Goal: Check status

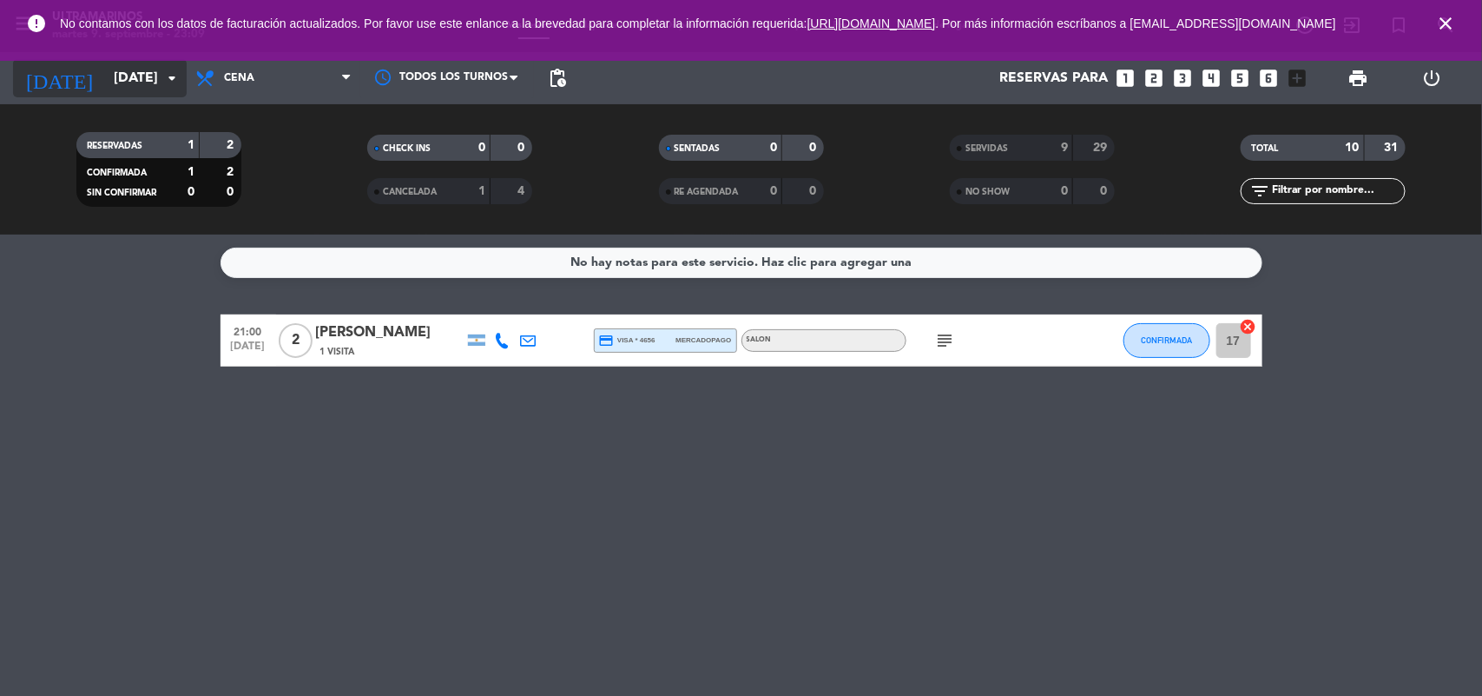
click at [139, 76] on input "[DATE]" at bounding box center [196, 79] width 183 height 34
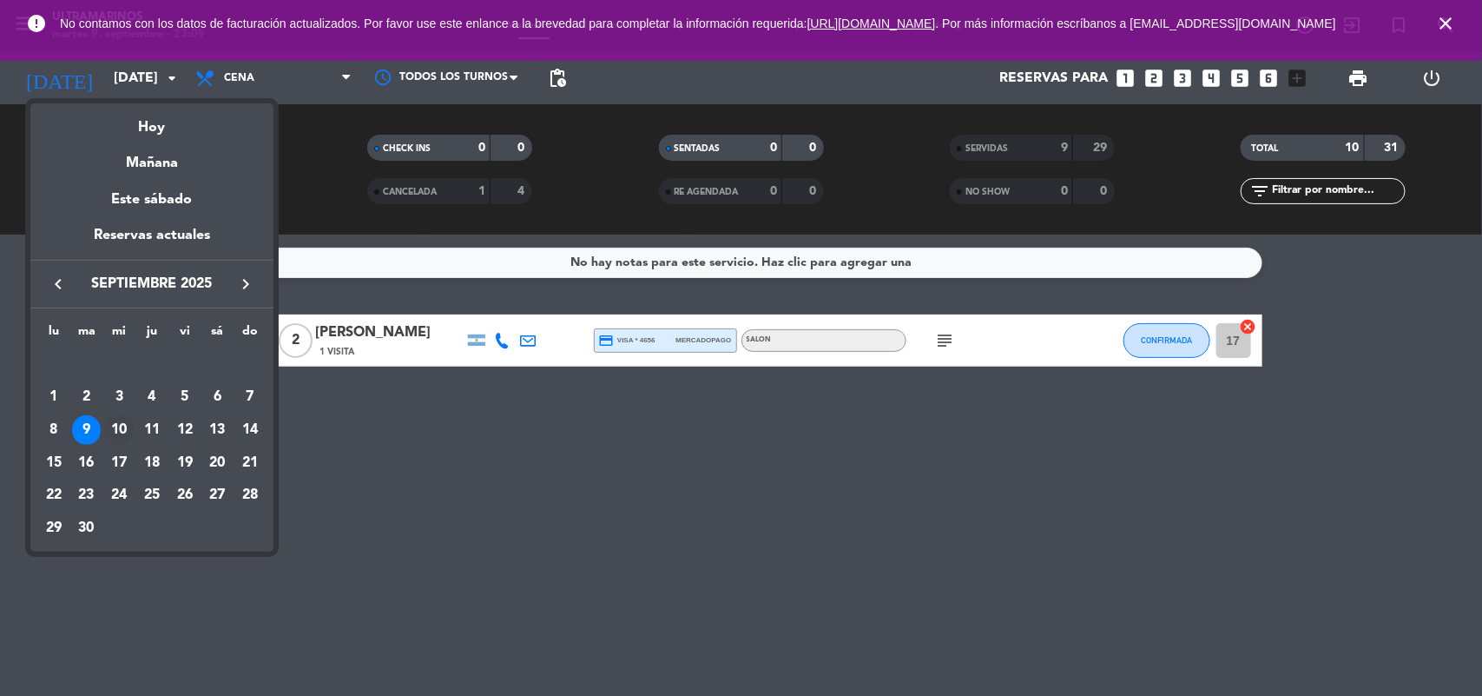
click at [124, 418] on div "10" at bounding box center [119, 430] width 30 height 30
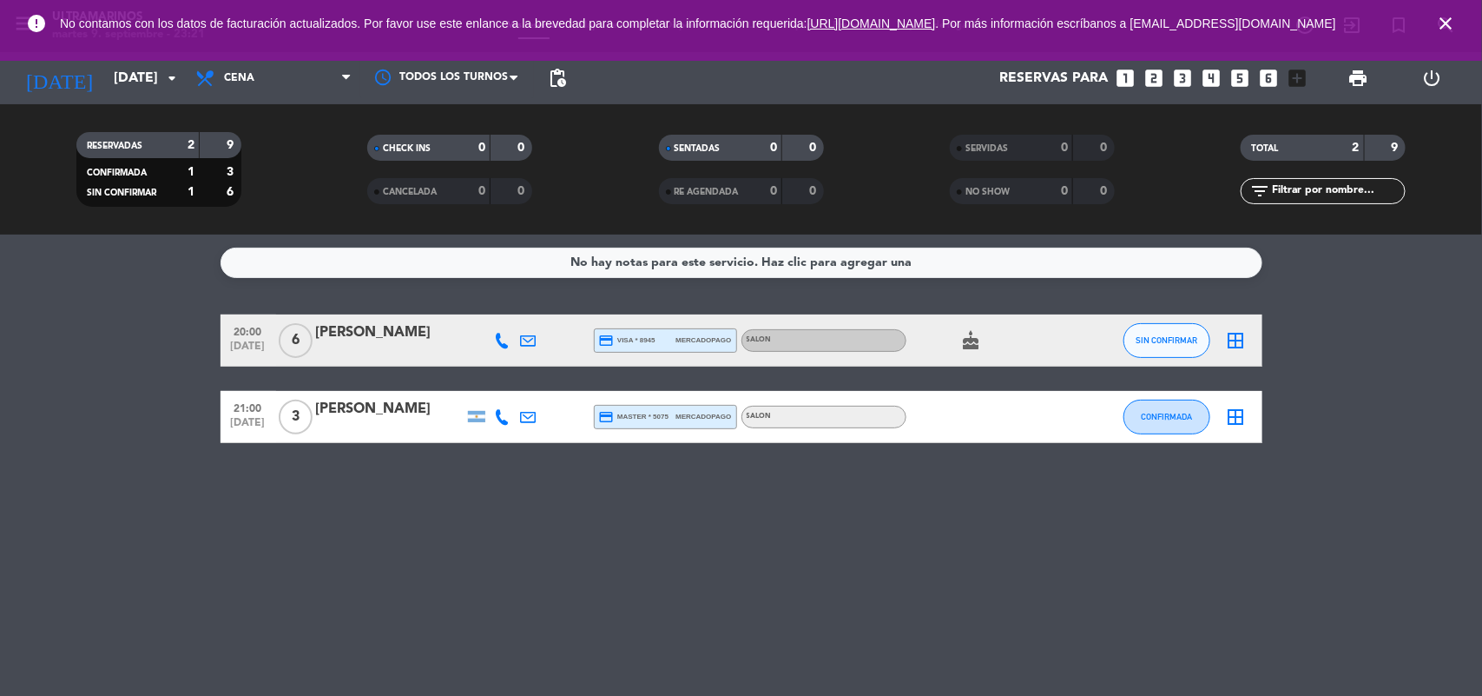
click at [981, 333] on icon "cake" at bounding box center [971, 340] width 21 height 21
click at [139, 59] on div "error No contamos con los datos de facturación actualizados. Por favor use este…" at bounding box center [741, 30] width 1482 height 61
click at [130, 74] on input "[DATE]" at bounding box center [196, 79] width 183 height 34
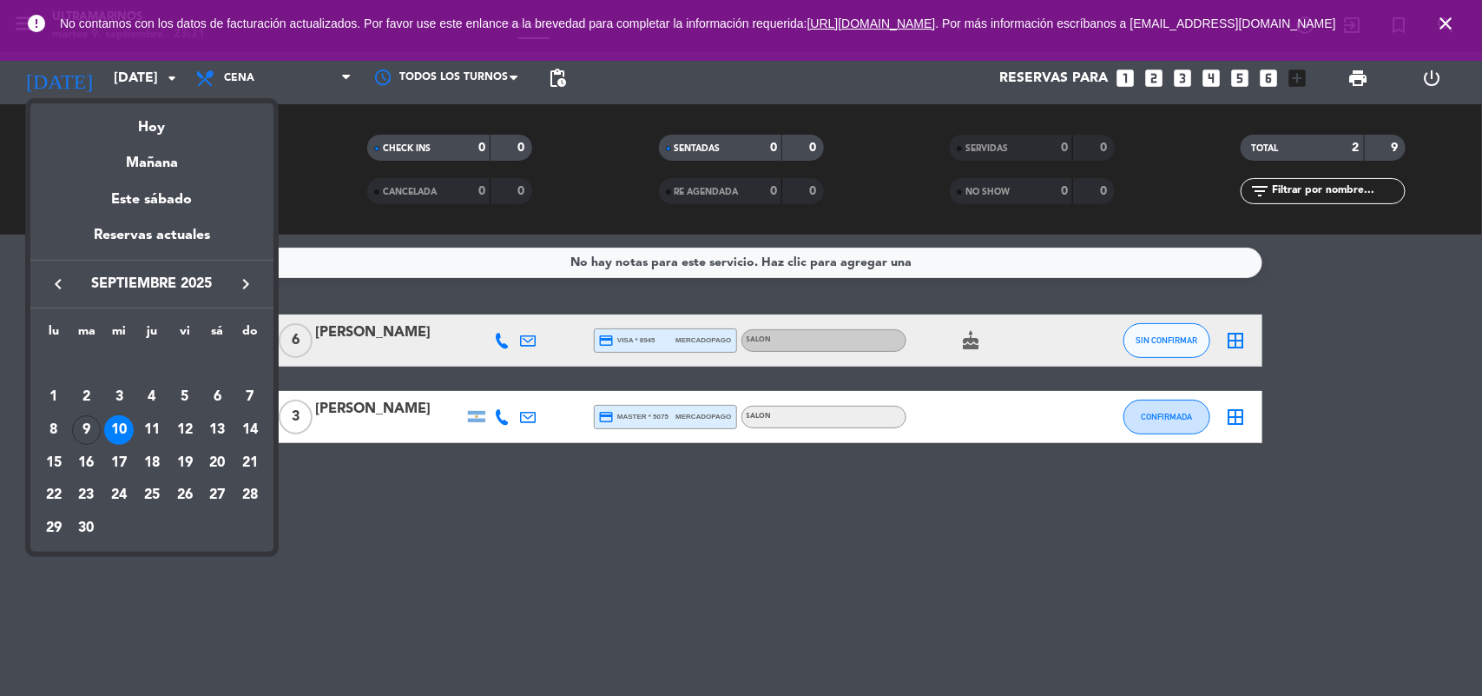
click at [202, 430] on td "13" at bounding box center [217, 429] width 33 height 33
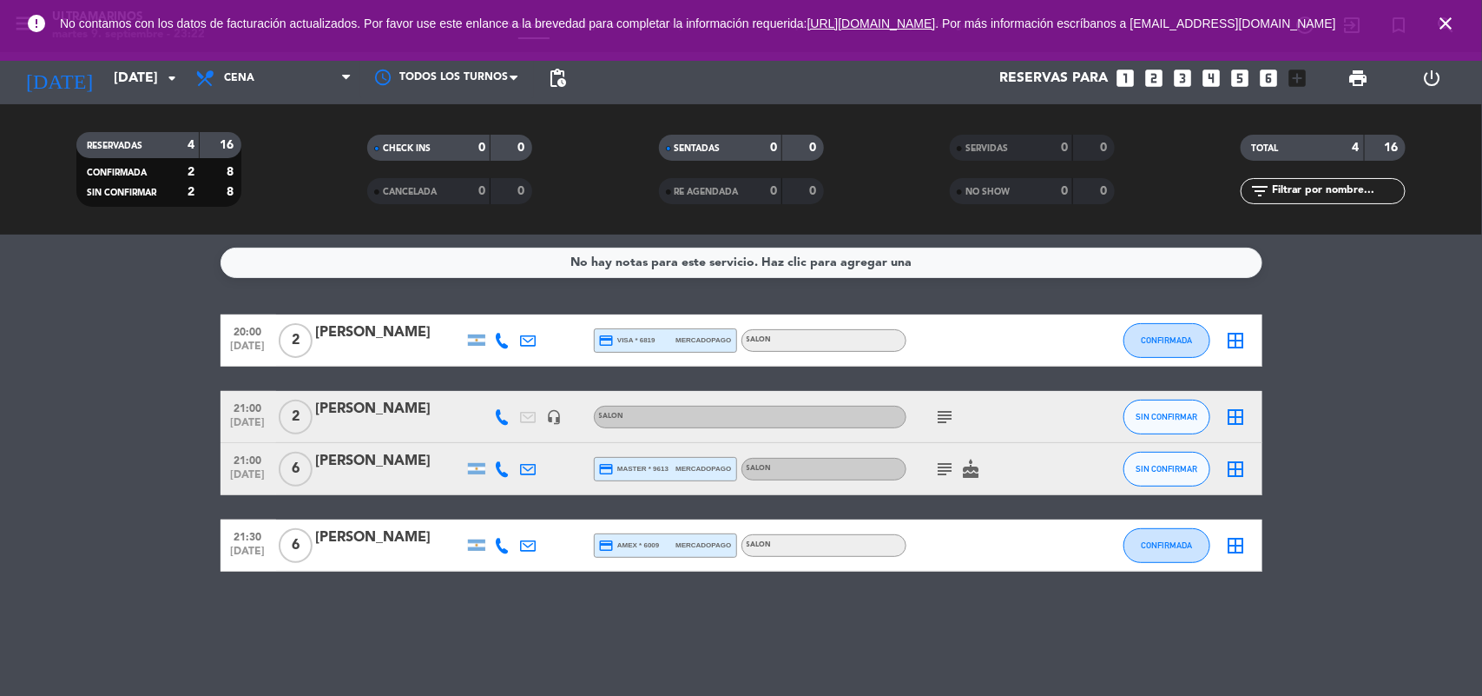
drag, startPoint x: 958, startPoint y: 408, endPoint x: 949, endPoint y: 412, distance: 9.7
click at [949, 412] on div "subject" at bounding box center [985, 416] width 156 height 51
click at [940, 417] on icon "subject" at bounding box center [945, 416] width 21 height 21
click at [943, 473] on icon "subject" at bounding box center [945, 468] width 21 height 21
click at [172, 83] on icon "arrow_drop_down" at bounding box center [172, 78] width 21 height 21
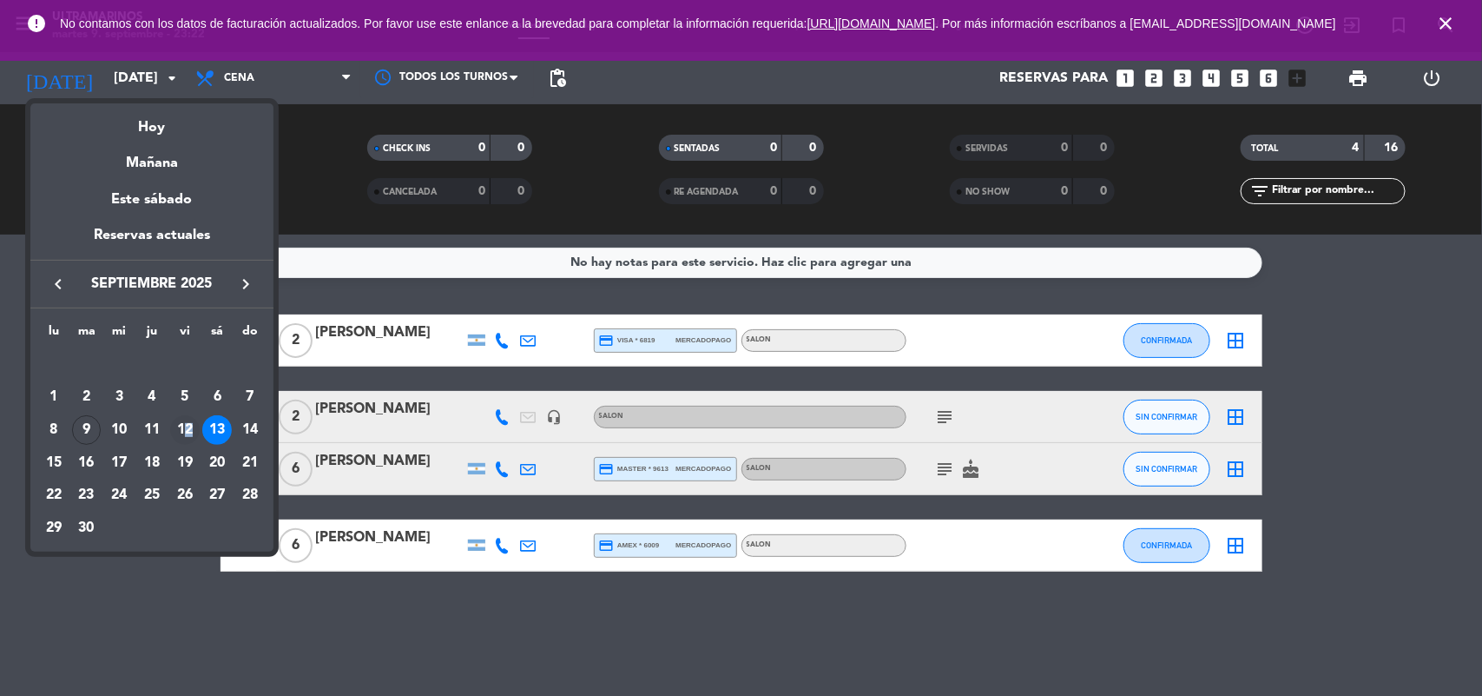
click at [188, 432] on div "12" at bounding box center [185, 430] width 30 height 30
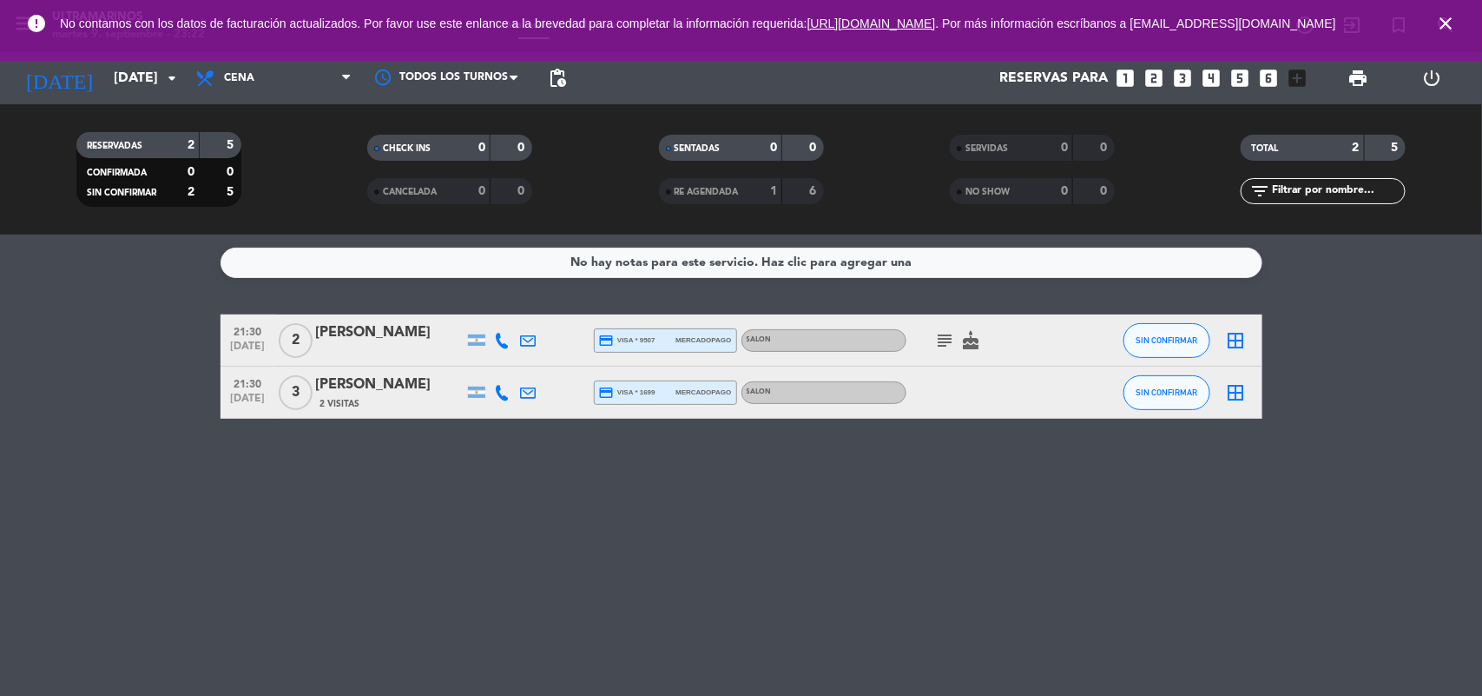
click at [945, 349] on icon "subject" at bounding box center [945, 340] width 21 height 21
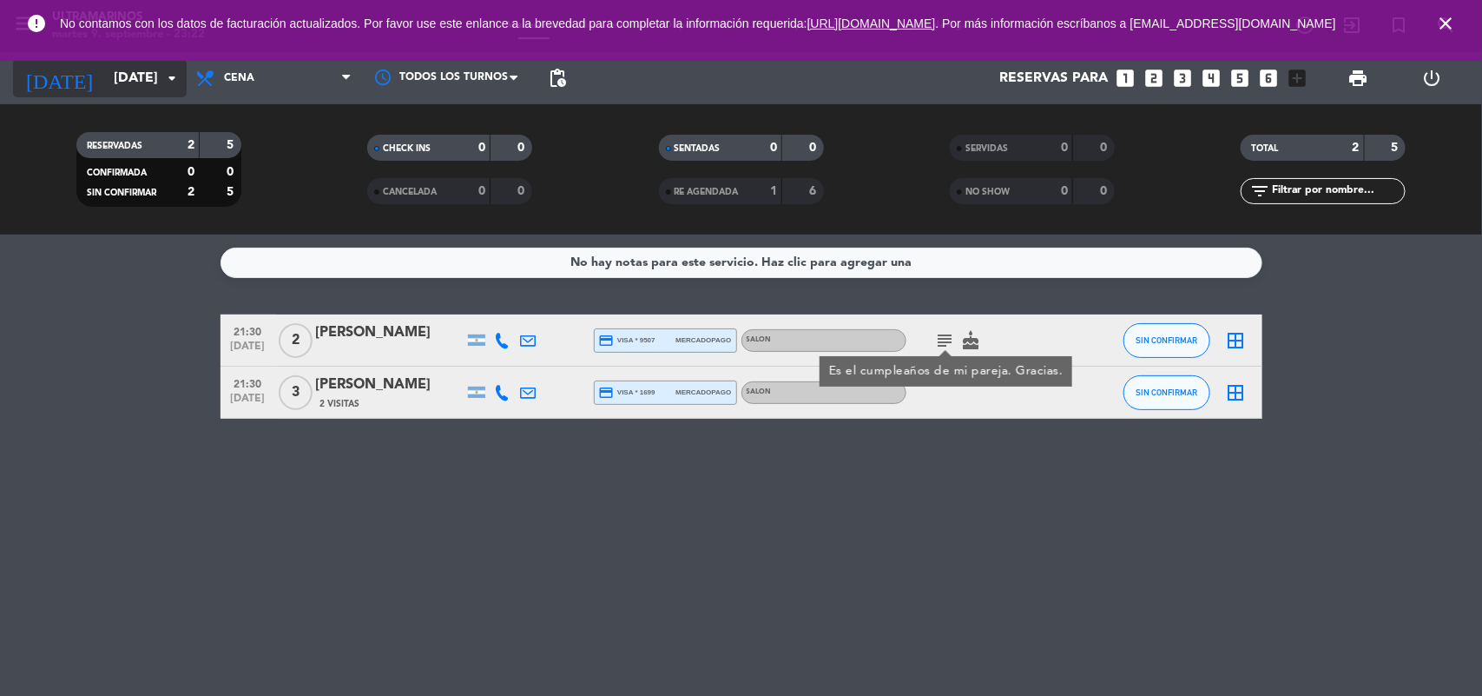
click at [124, 83] on input "[DATE]" at bounding box center [196, 79] width 183 height 34
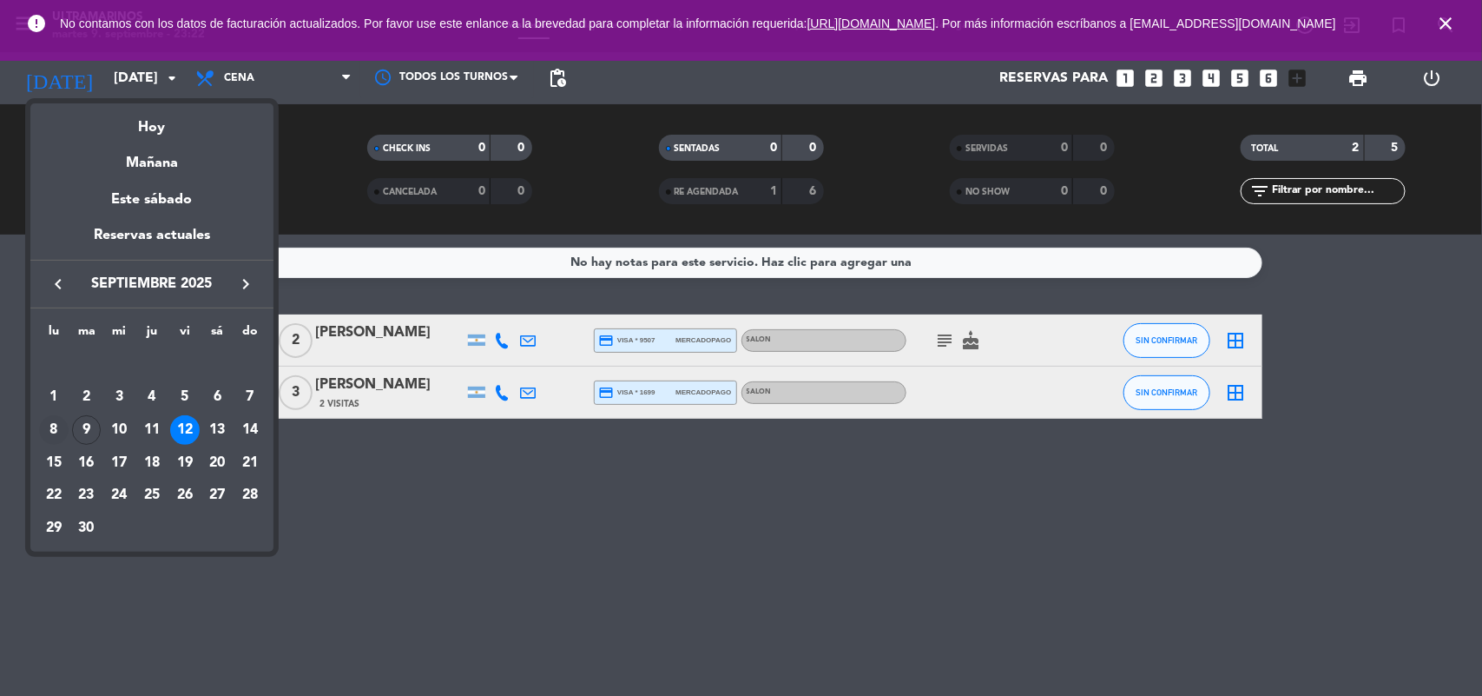
click at [46, 424] on div "8" at bounding box center [54, 430] width 30 height 30
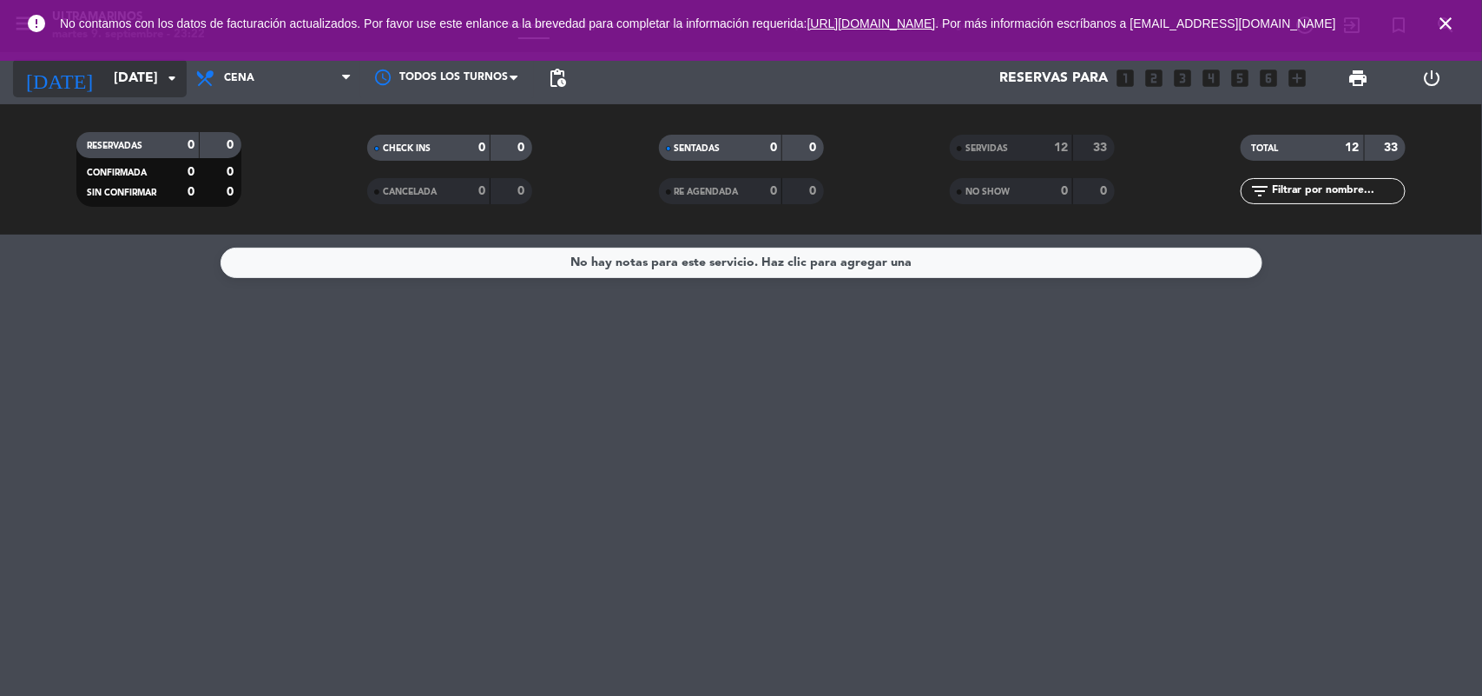
click at [105, 65] on input "[DATE]" at bounding box center [196, 79] width 183 height 34
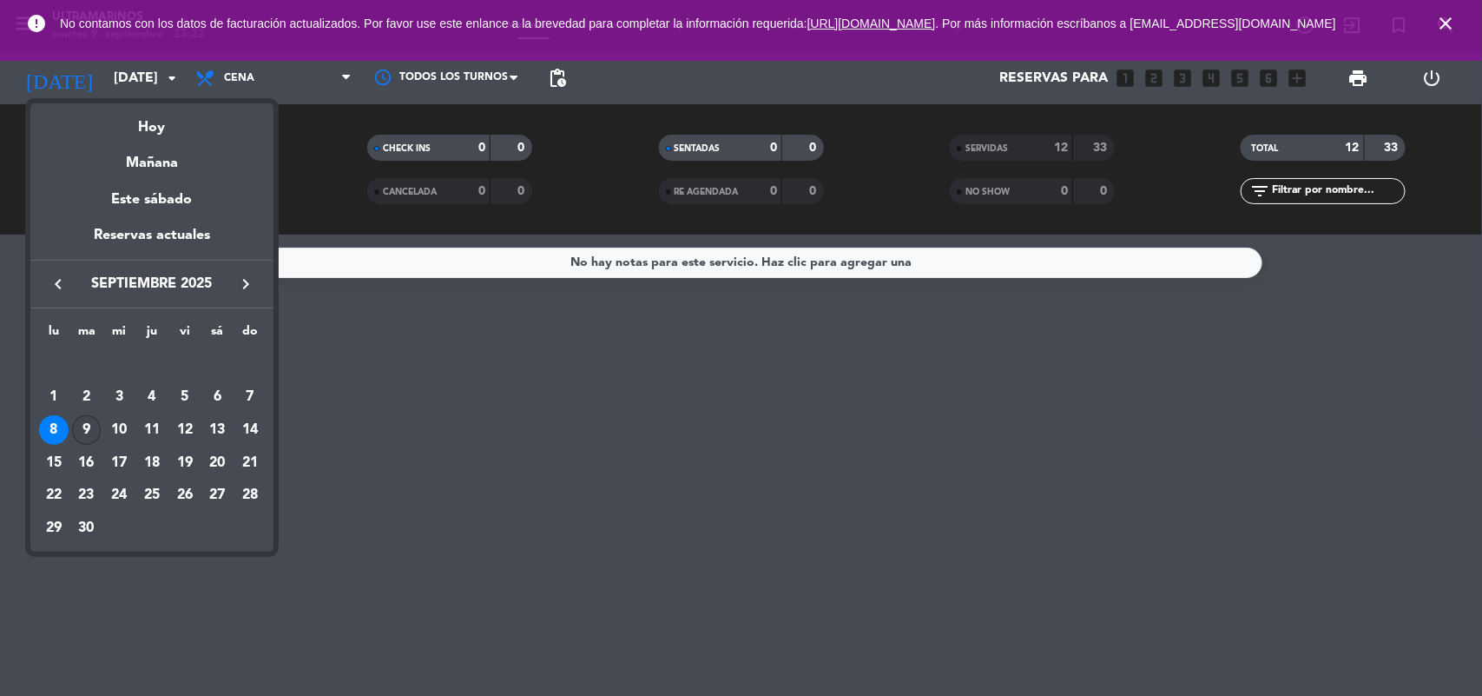
click at [89, 424] on div "9" at bounding box center [87, 430] width 30 height 30
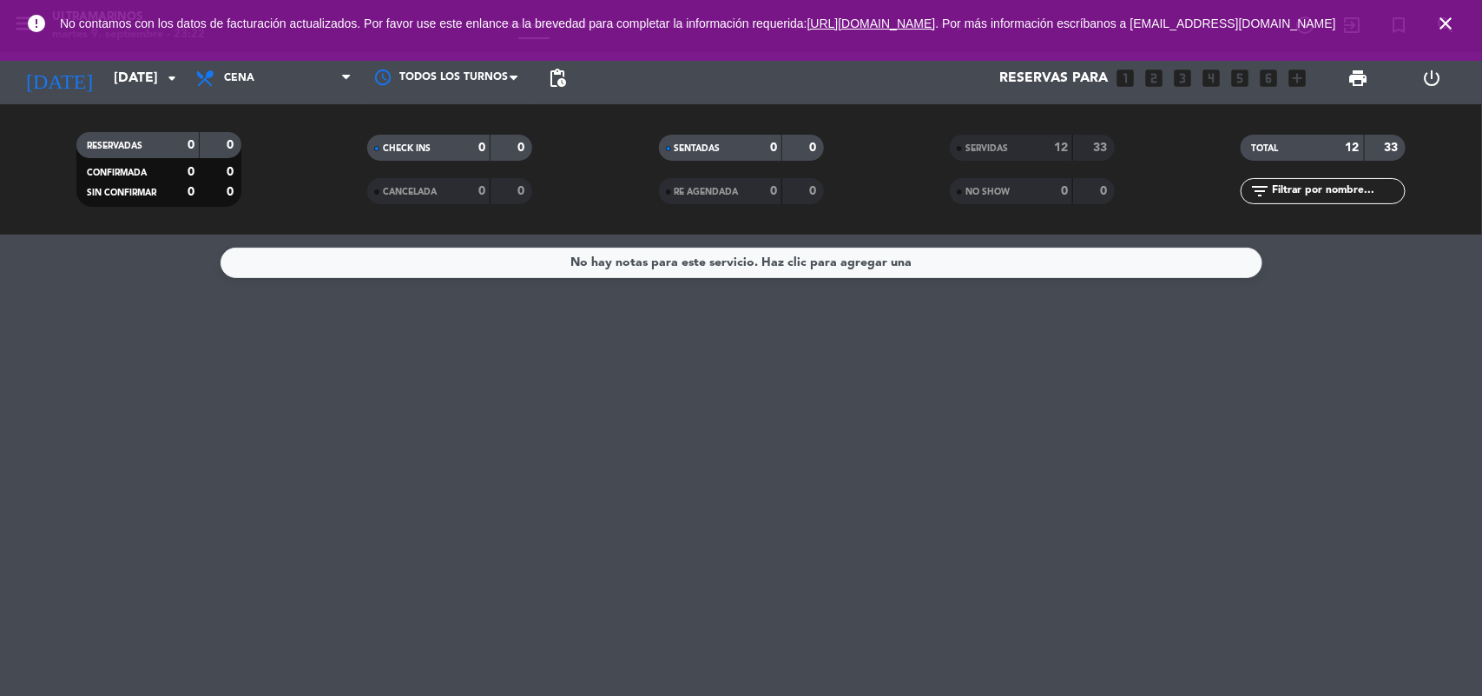
type input "[DATE]"
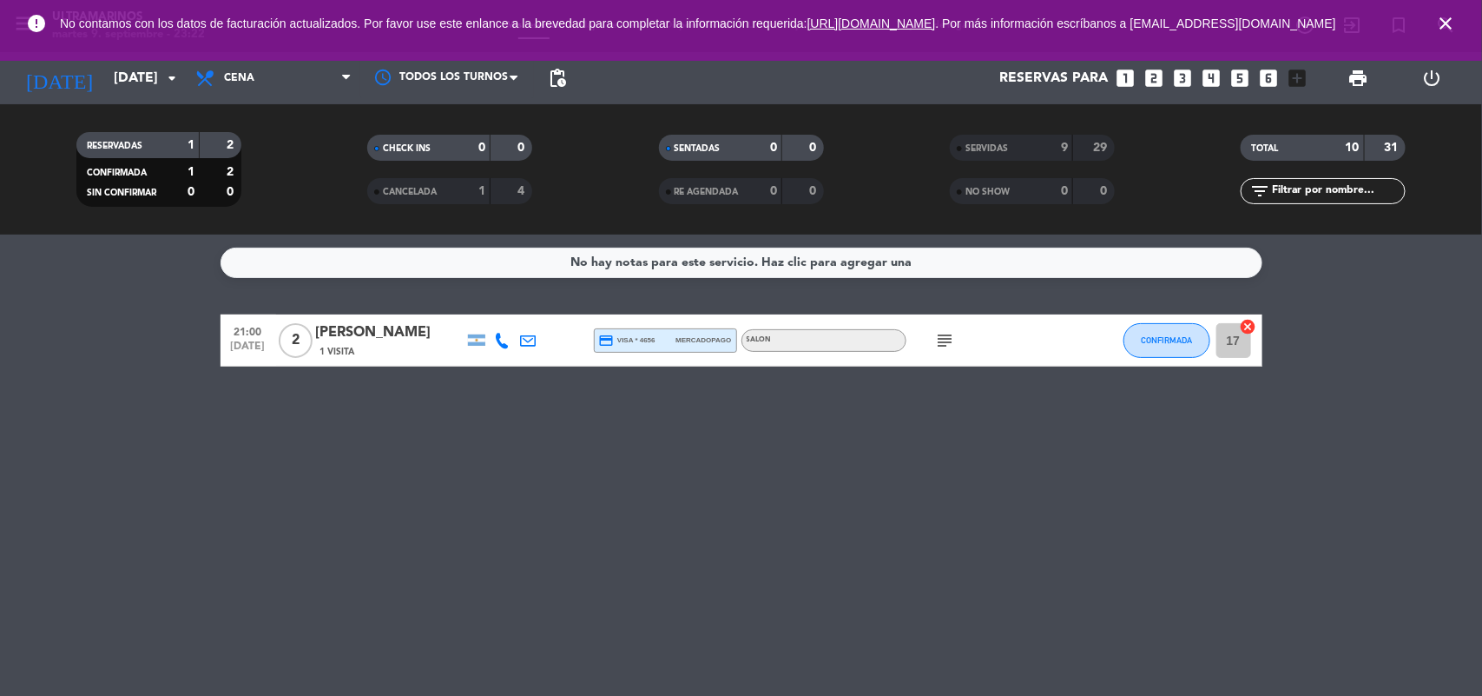
click at [951, 343] on icon "subject" at bounding box center [945, 340] width 21 height 21
